Goal: Navigation & Orientation: Understand site structure

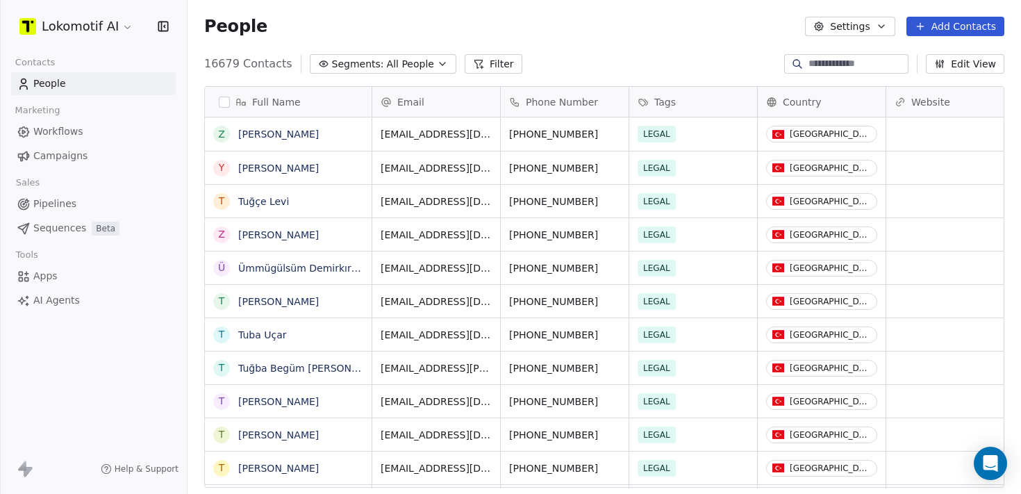
scroll to position [435, 833]
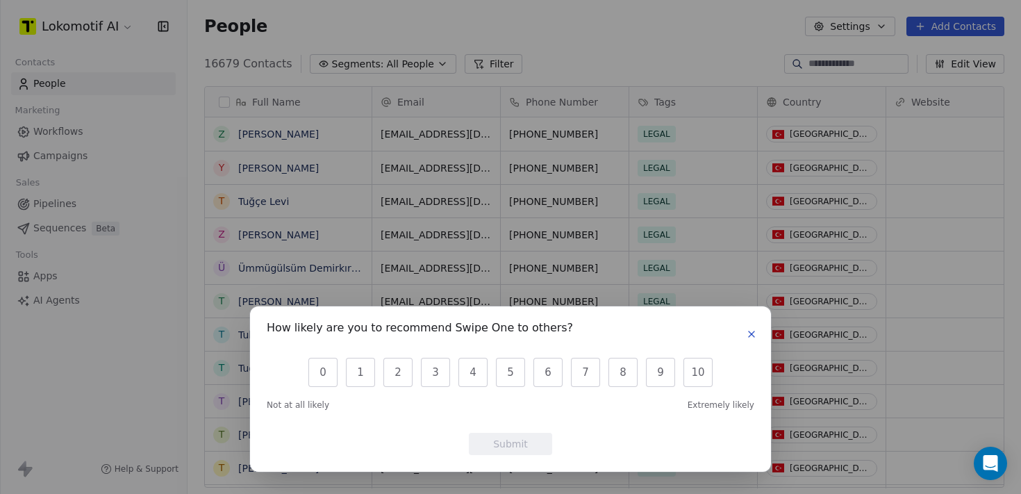
click at [749, 330] on icon "button" at bounding box center [751, 333] width 11 height 11
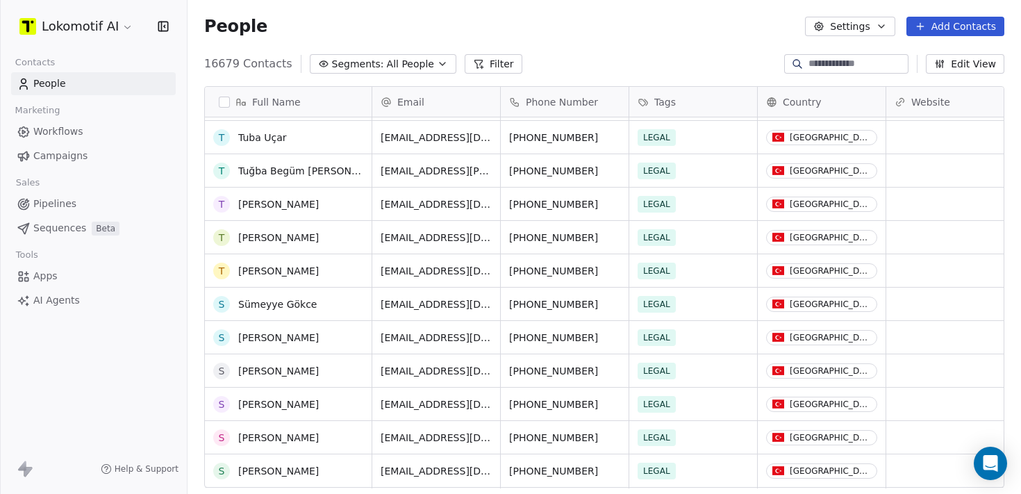
scroll to position [0, 0]
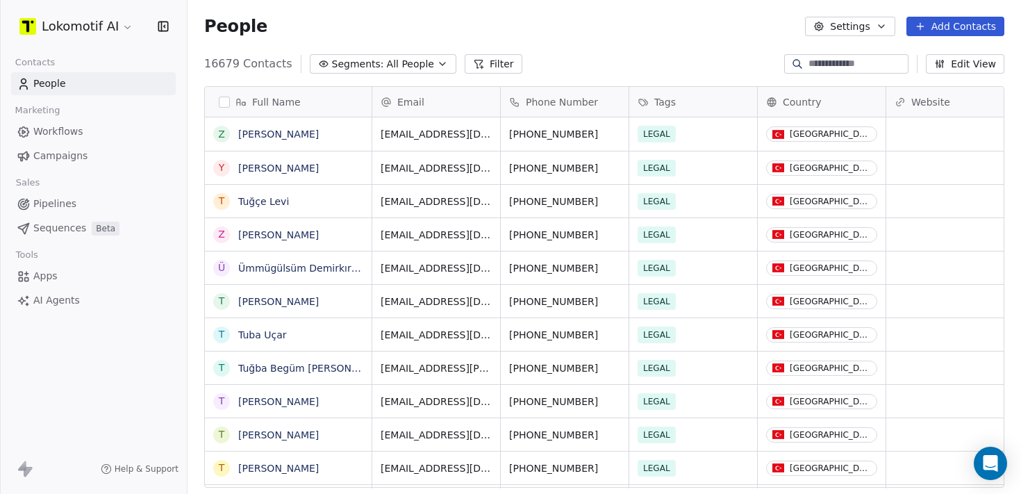
click at [76, 126] on span "Workflows" at bounding box center [58, 131] width 50 height 15
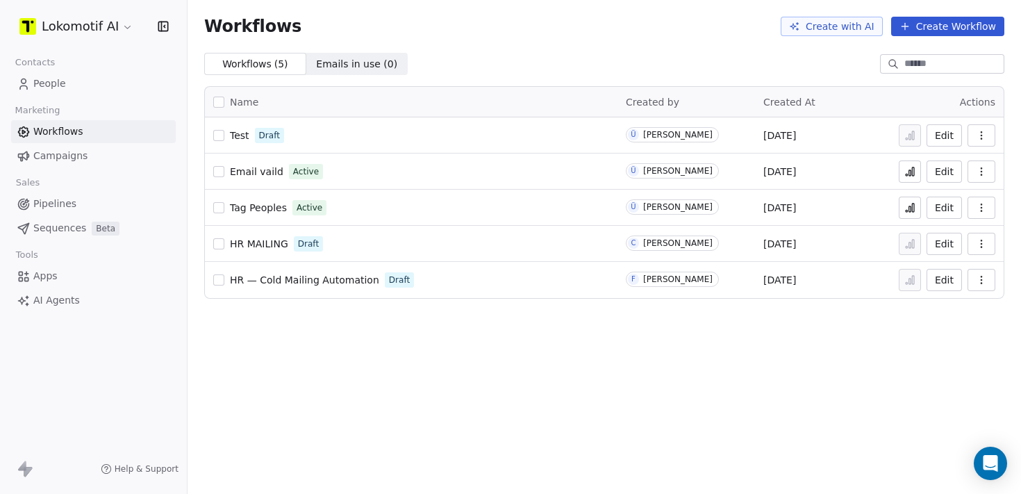
click at [78, 158] on span "Campaigns" at bounding box center [60, 156] width 54 height 15
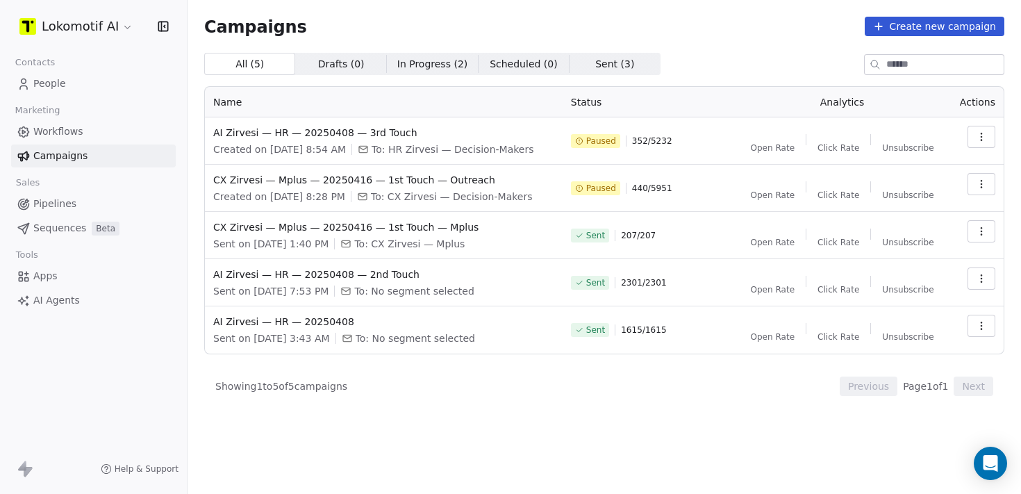
click at [83, 131] on link "Workflows" at bounding box center [93, 131] width 165 height 23
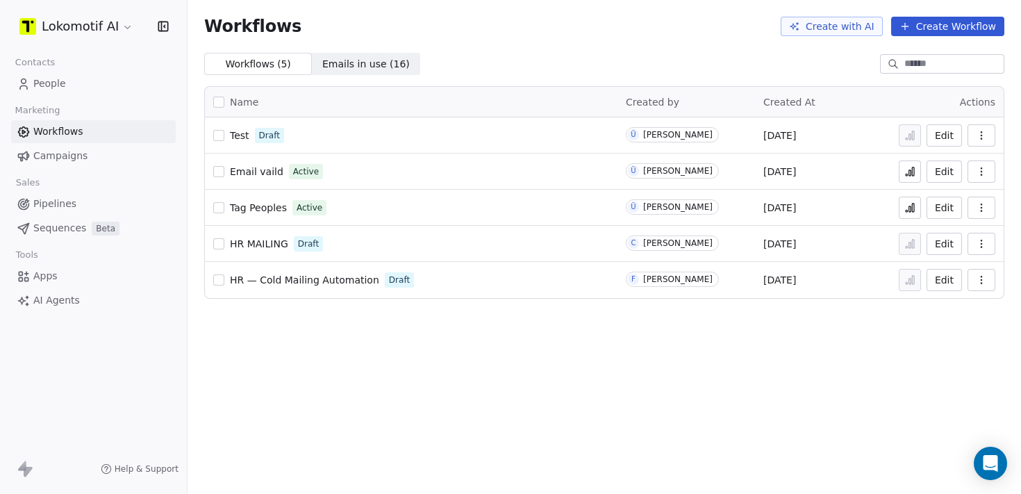
click at [76, 202] on link "Pipelines" at bounding box center [93, 203] width 165 height 23
